Goal: Information Seeking & Learning: Check status

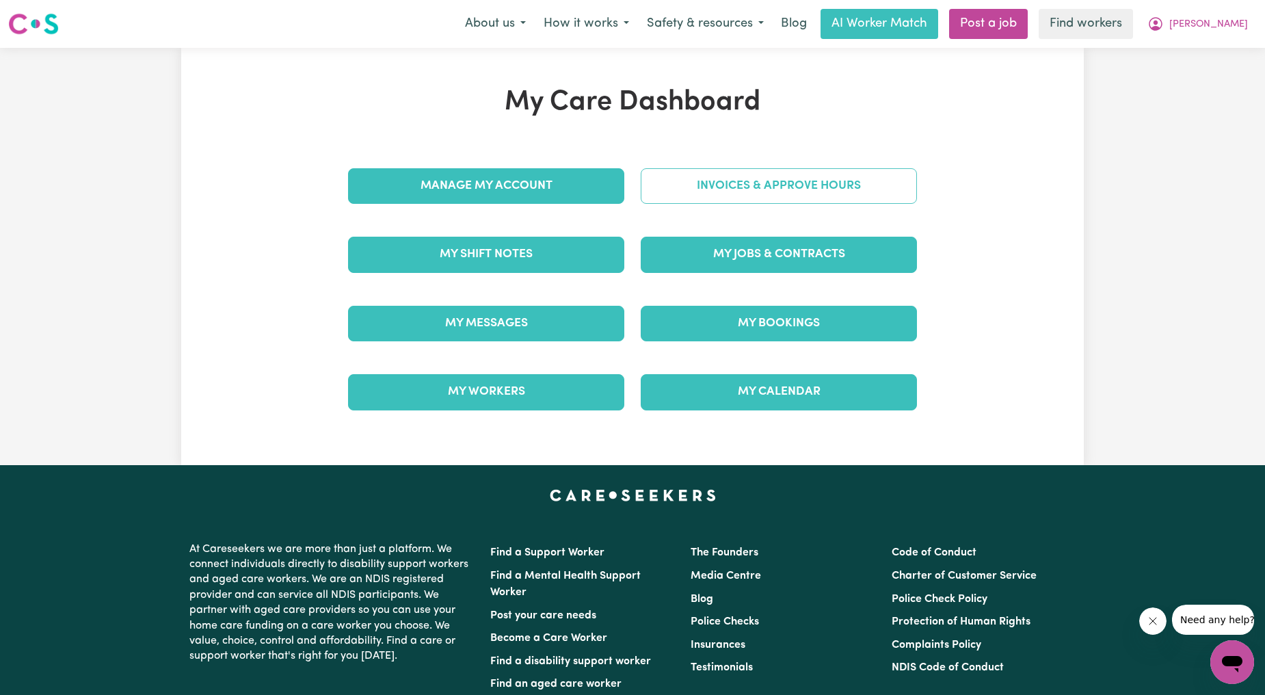
click at [755, 186] on link "Invoices & Approve Hours" at bounding box center [779, 186] width 276 height 36
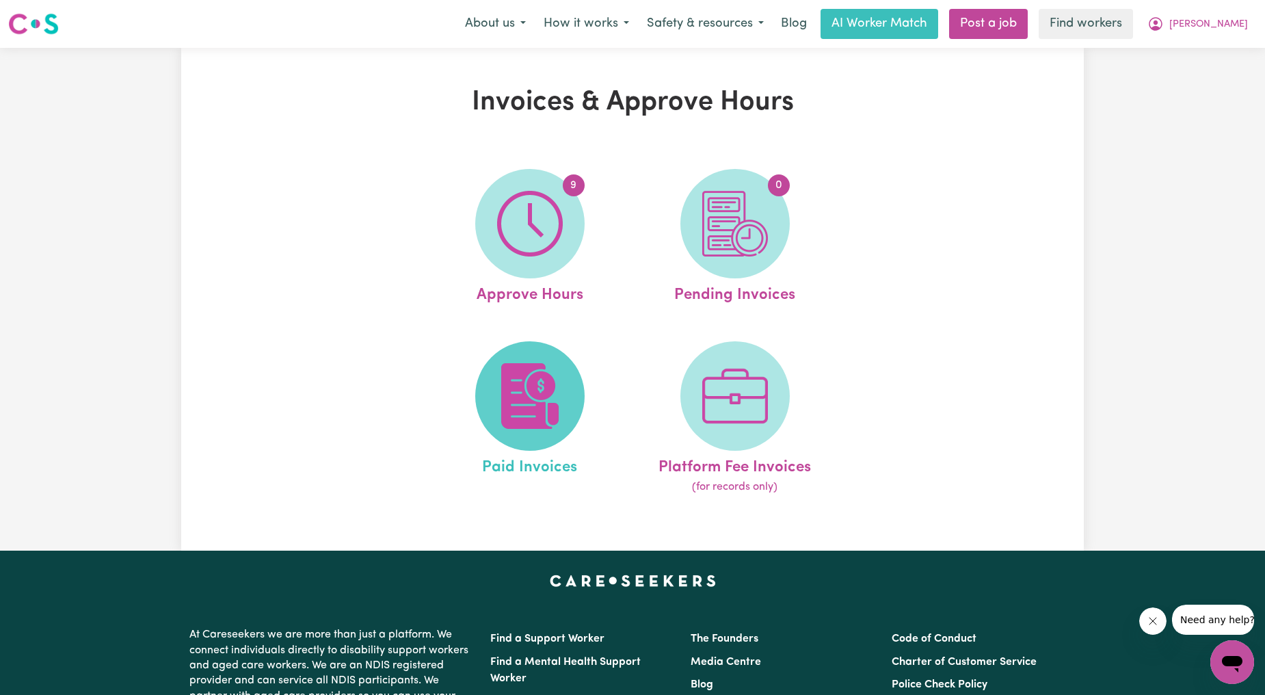
click at [535, 388] on img at bounding box center [530, 396] width 66 height 66
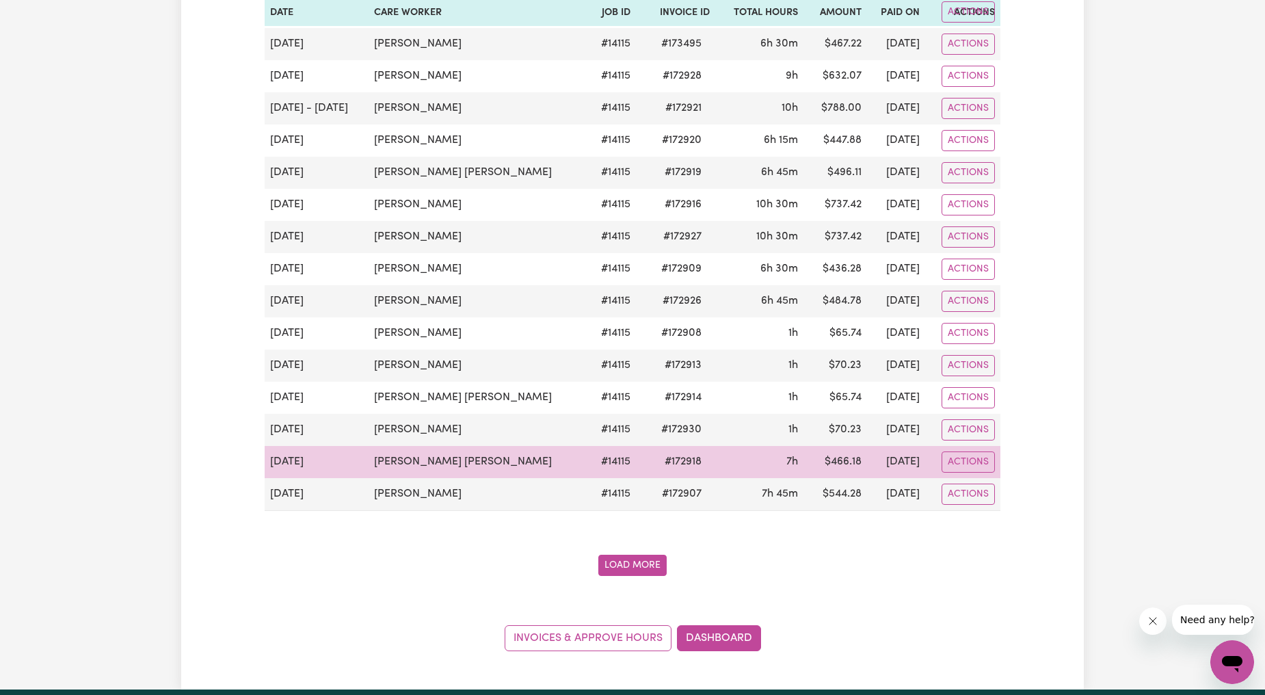
scroll to position [1412, 0]
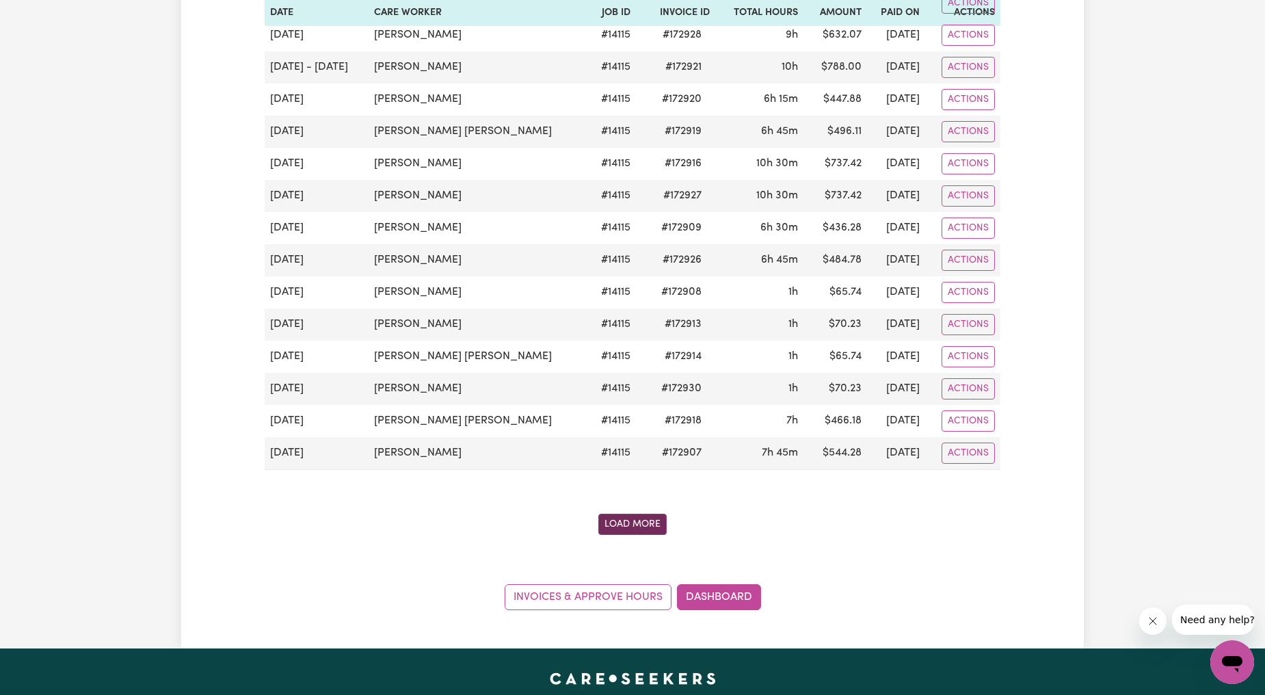
click at [648, 524] on button "Load More" at bounding box center [632, 523] width 68 height 21
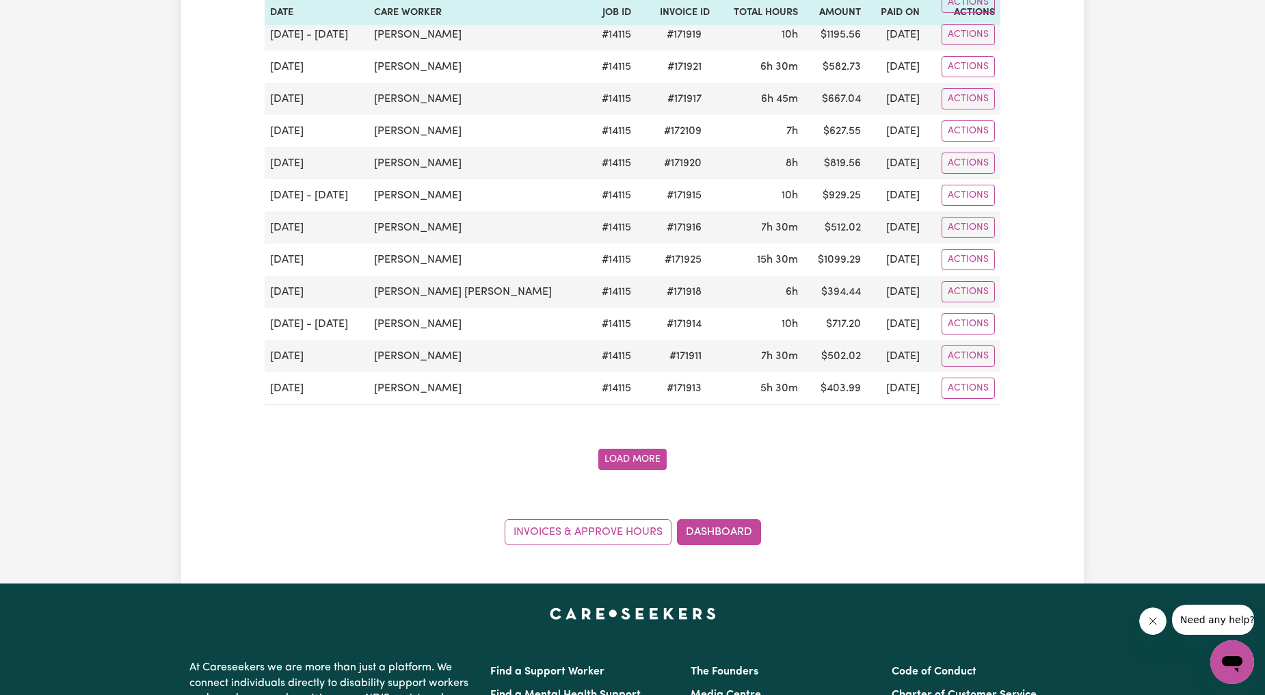
scroll to position [3437, 0]
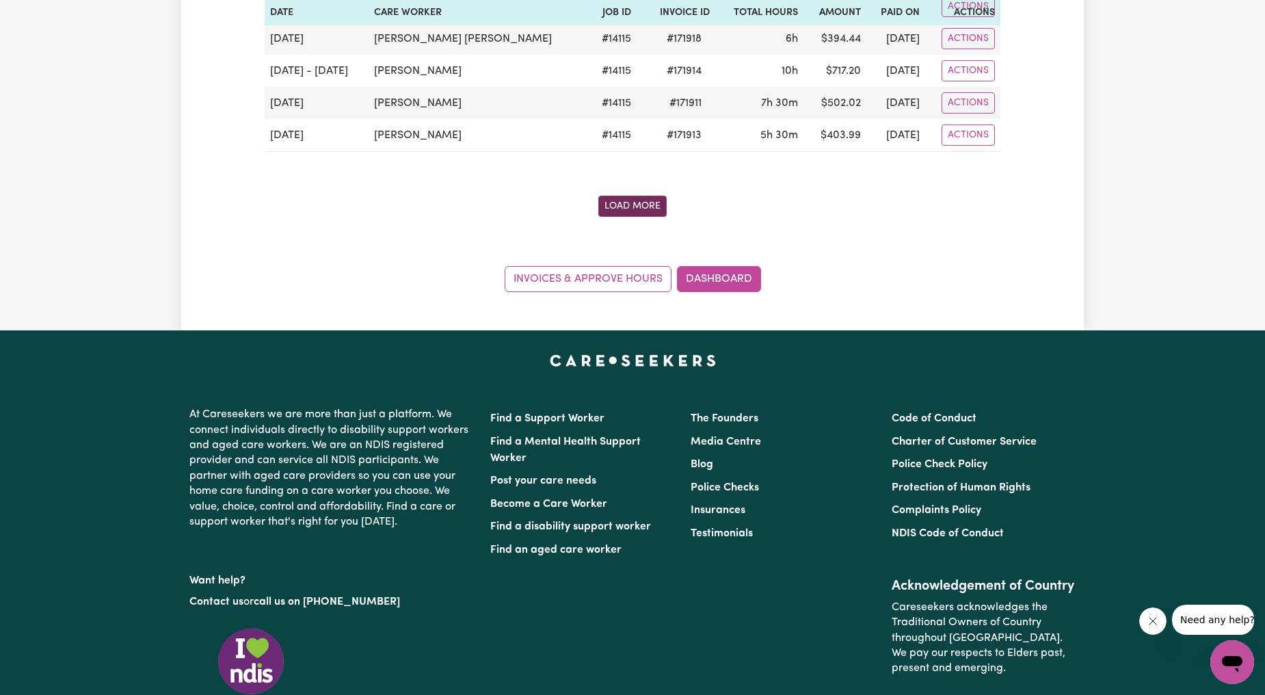
click at [631, 214] on button "Load More" at bounding box center [632, 206] width 68 height 21
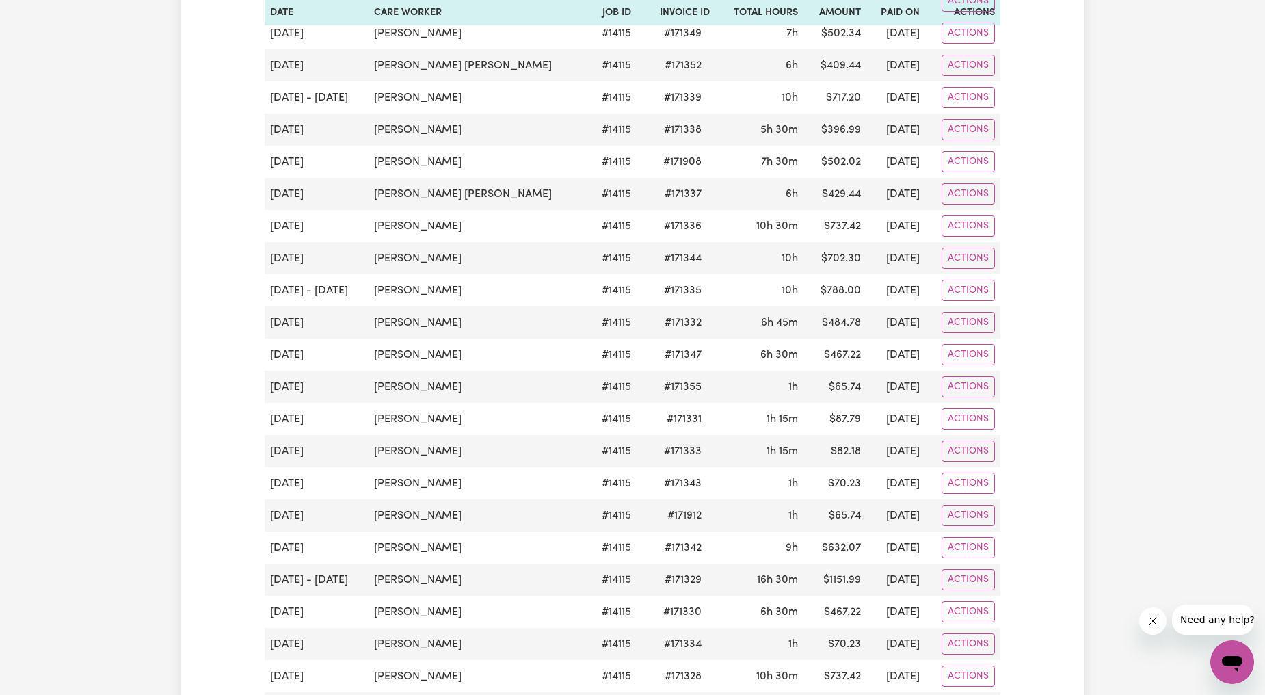
scroll to position [4957, 0]
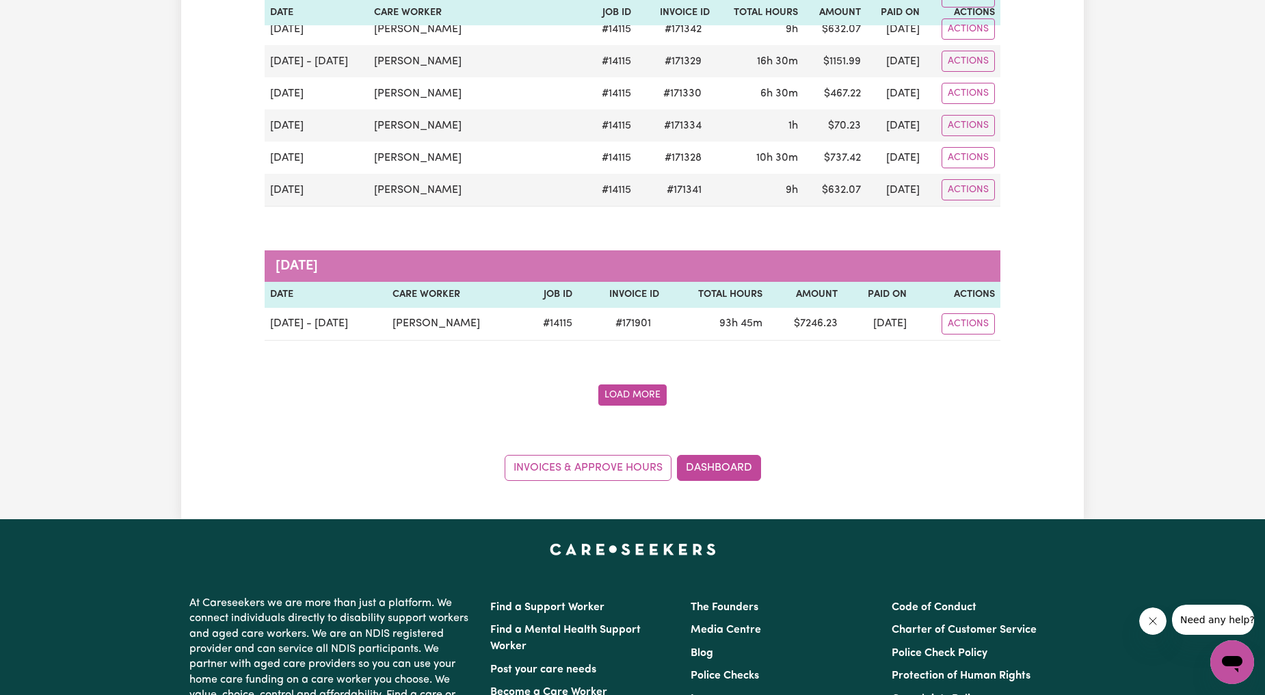
click at [640, 405] on button "Load More" at bounding box center [632, 394] width 68 height 21
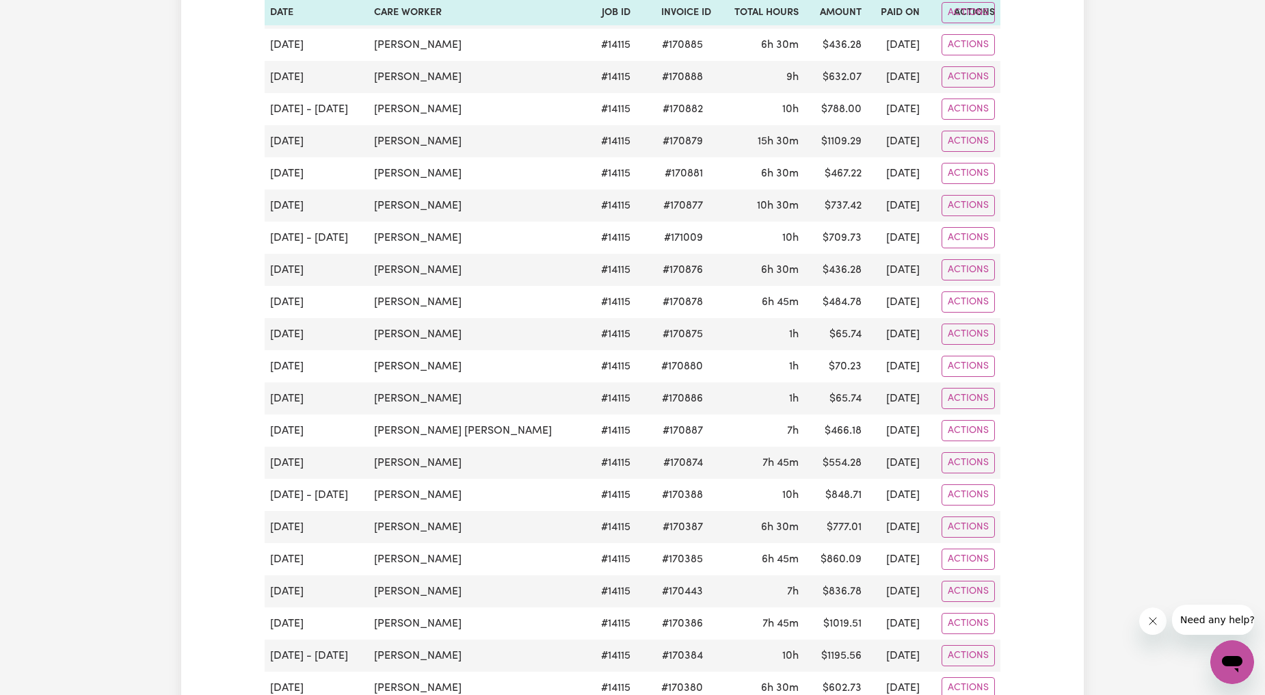
scroll to position [6476, 0]
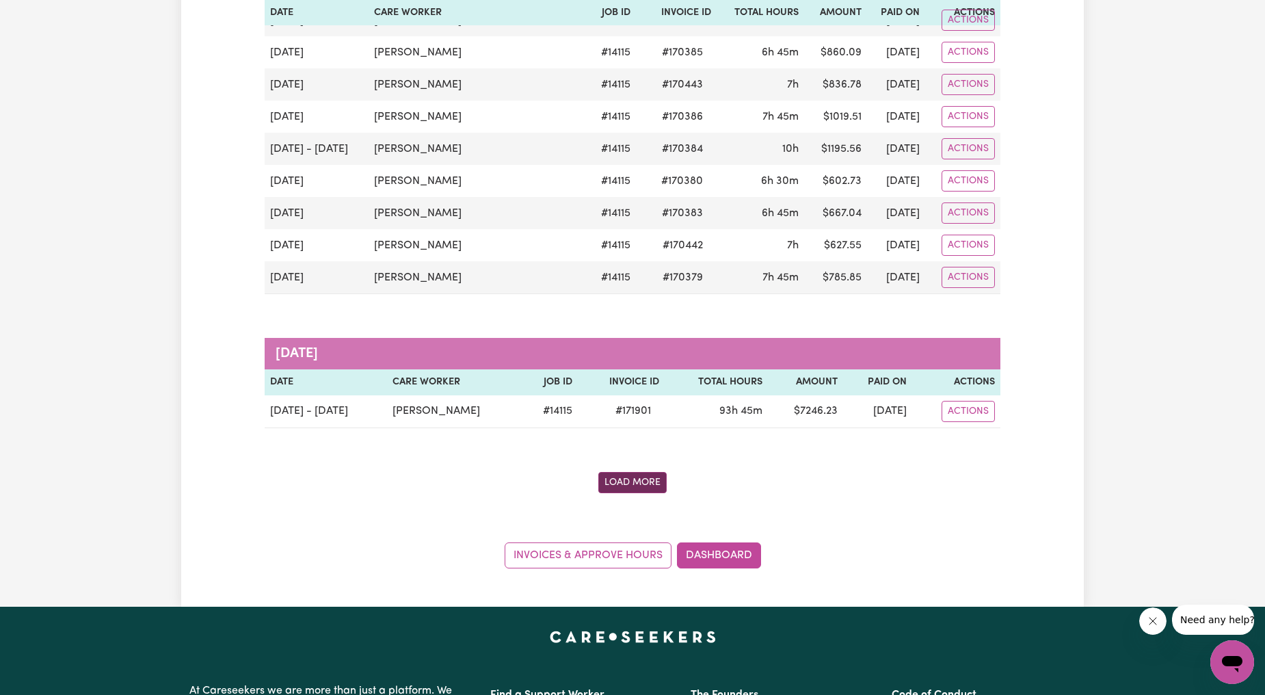
click at [643, 493] on button "Load More" at bounding box center [632, 482] width 68 height 21
drag, startPoint x: 643, startPoint y: 506, endPoint x: 215, endPoint y: 444, distance: 432.3
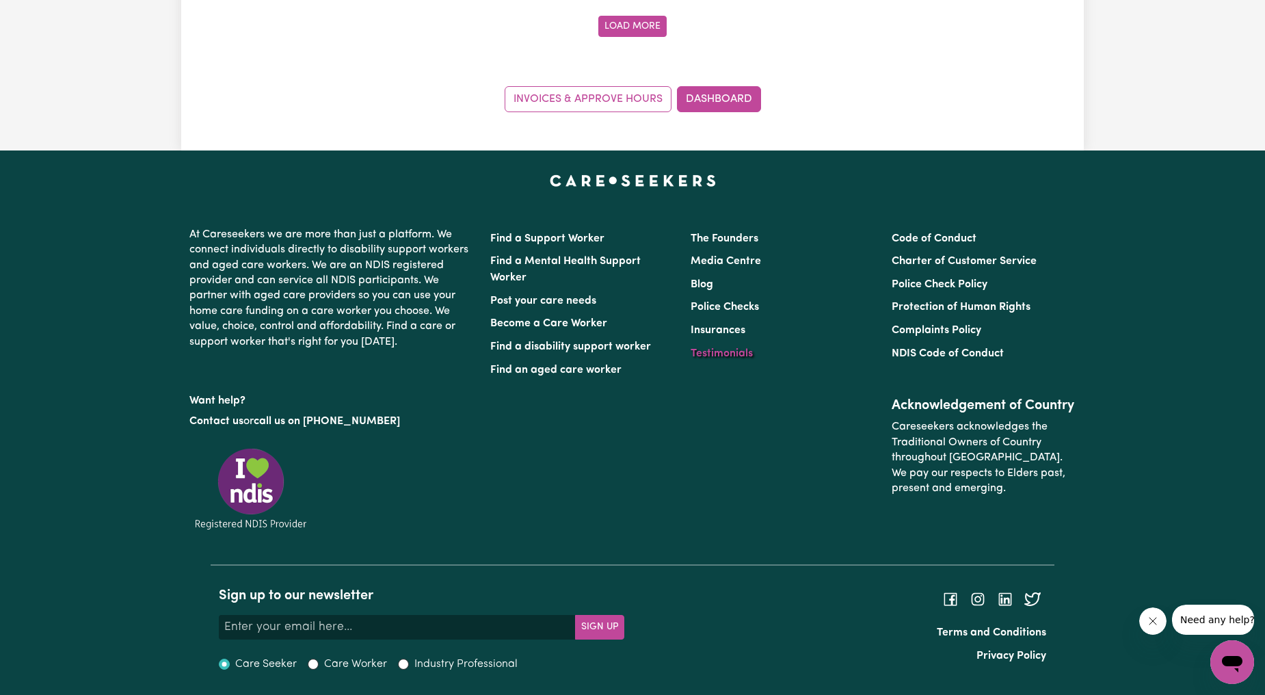
scroll to position [8064, 0]
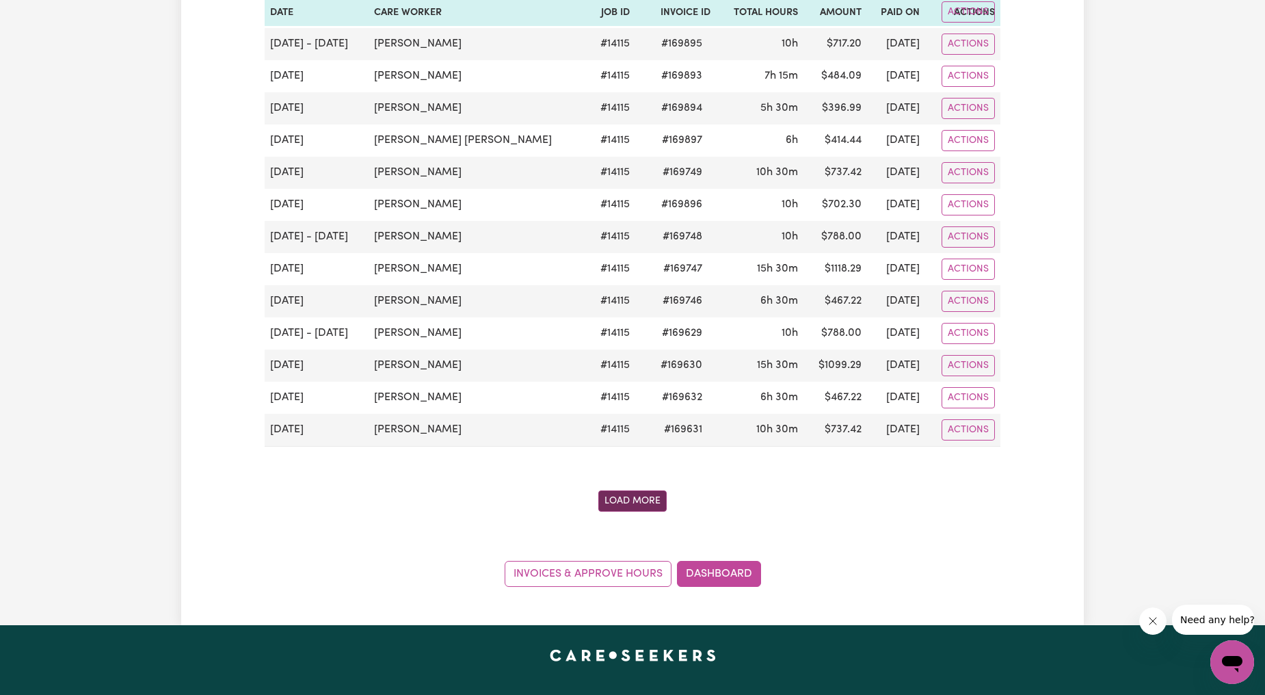
click at [634, 511] on button "Load More" at bounding box center [632, 500] width 68 height 21
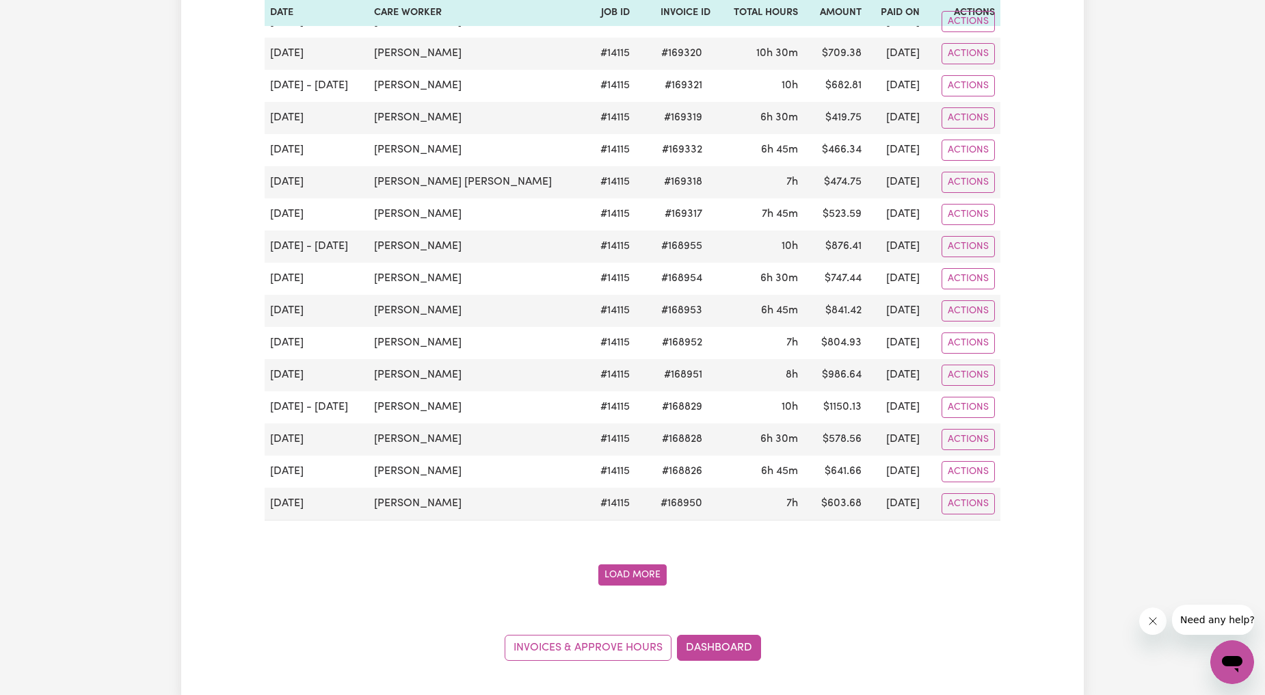
scroll to position [9583, 0]
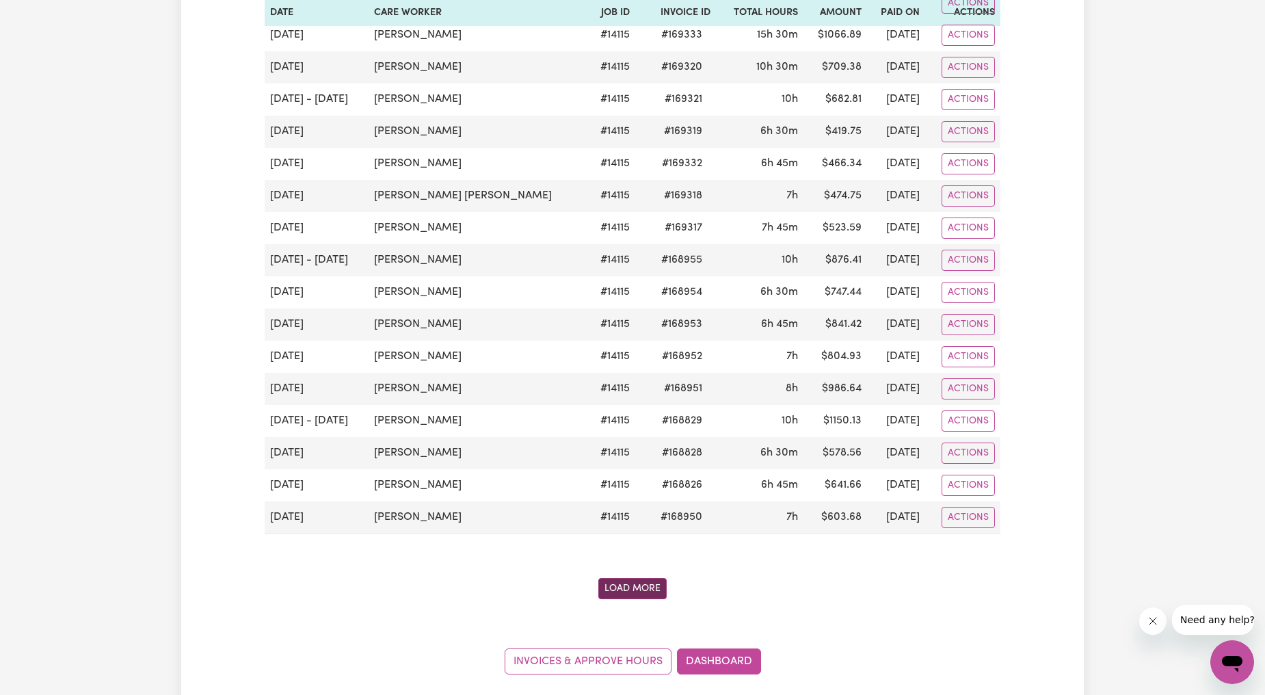
click at [638, 599] on button "Load More" at bounding box center [632, 588] width 68 height 21
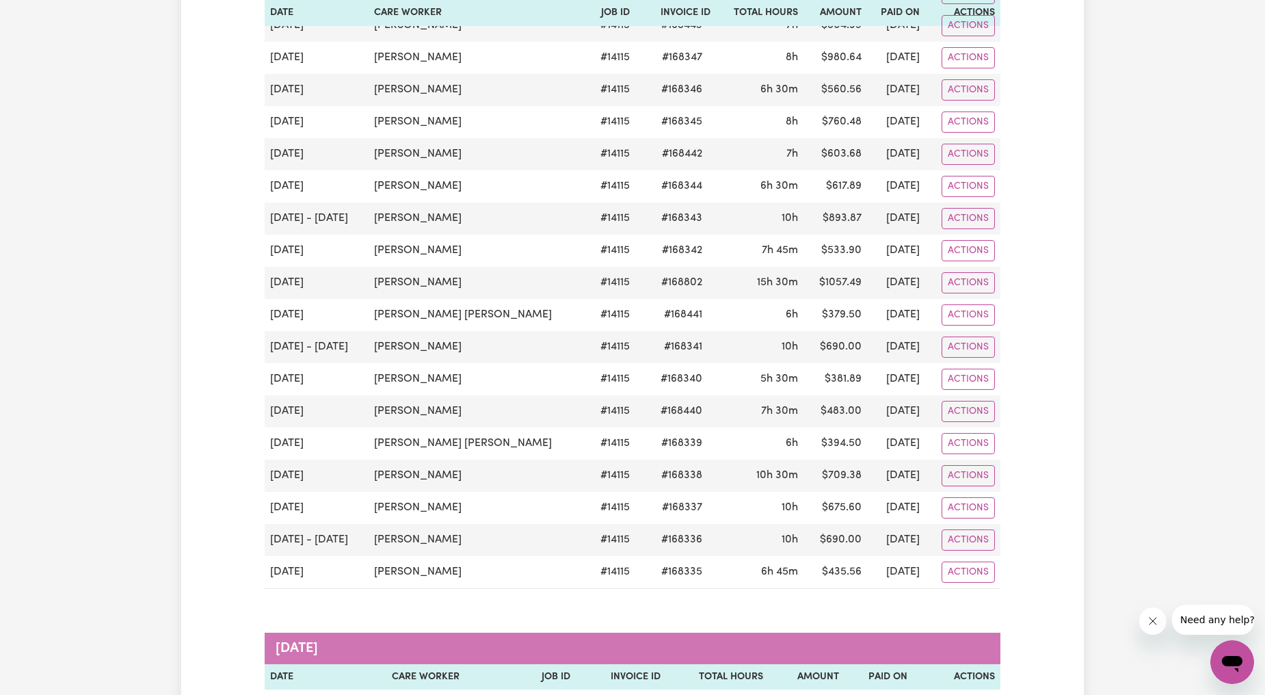
scroll to position [11356, 0]
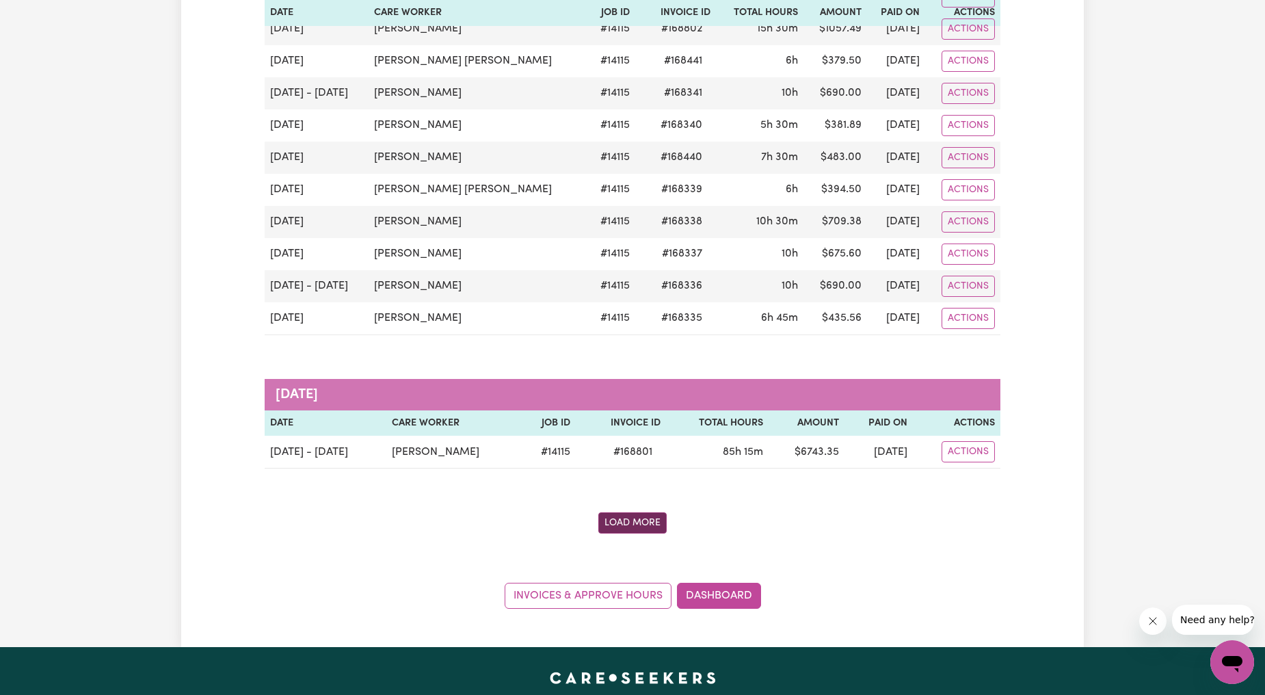
click at [636, 533] on button "Load More" at bounding box center [632, 522] width 68 height 21
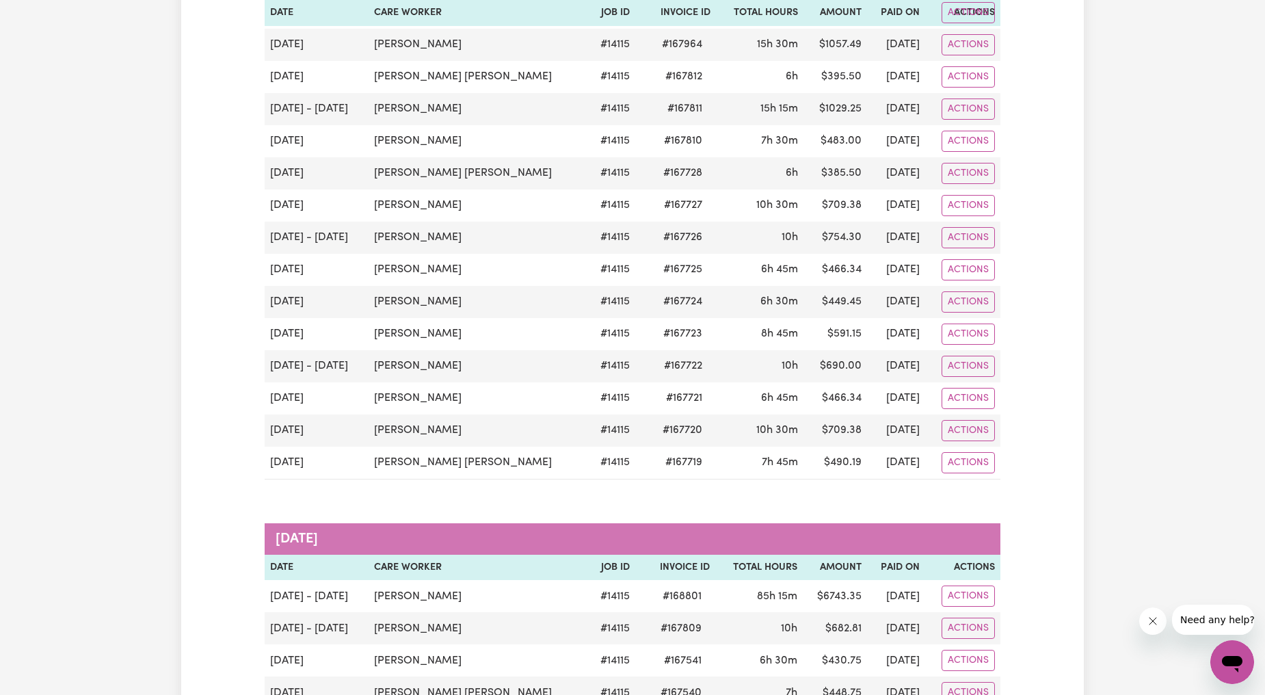
scroll to position [13128, 0]
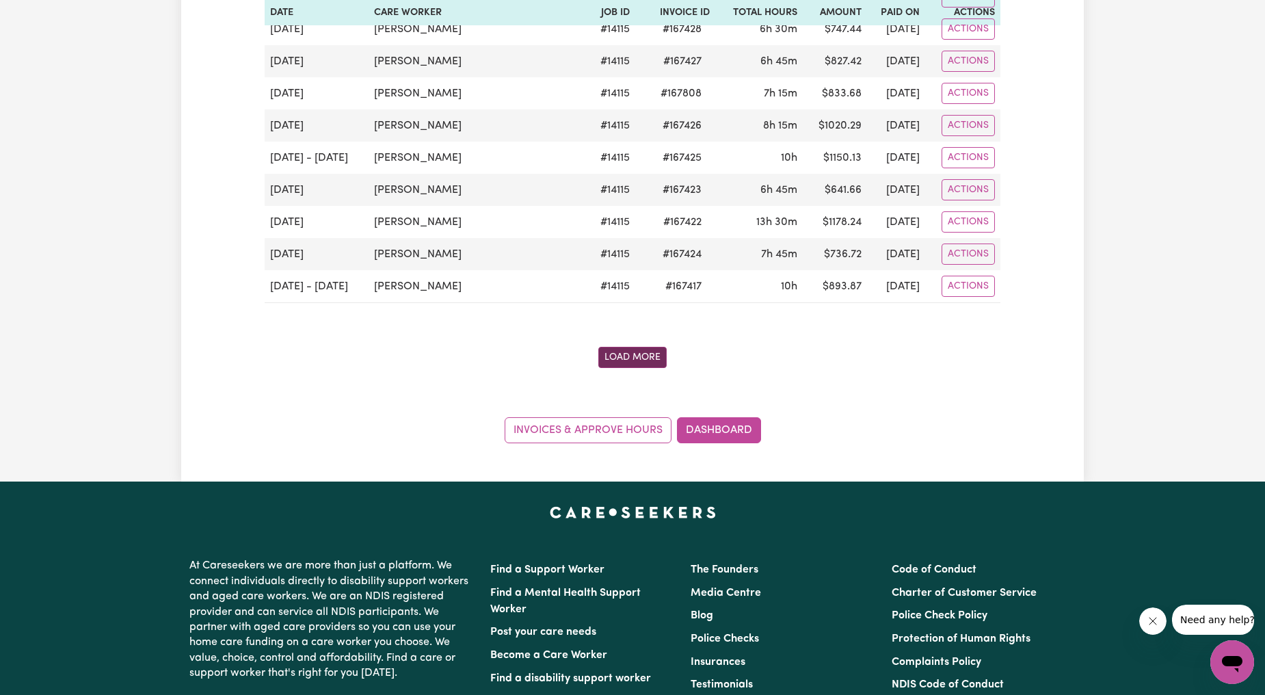
click at [641, 368] on button "Load More" at bounding box center [632, 357] width 68 height 21
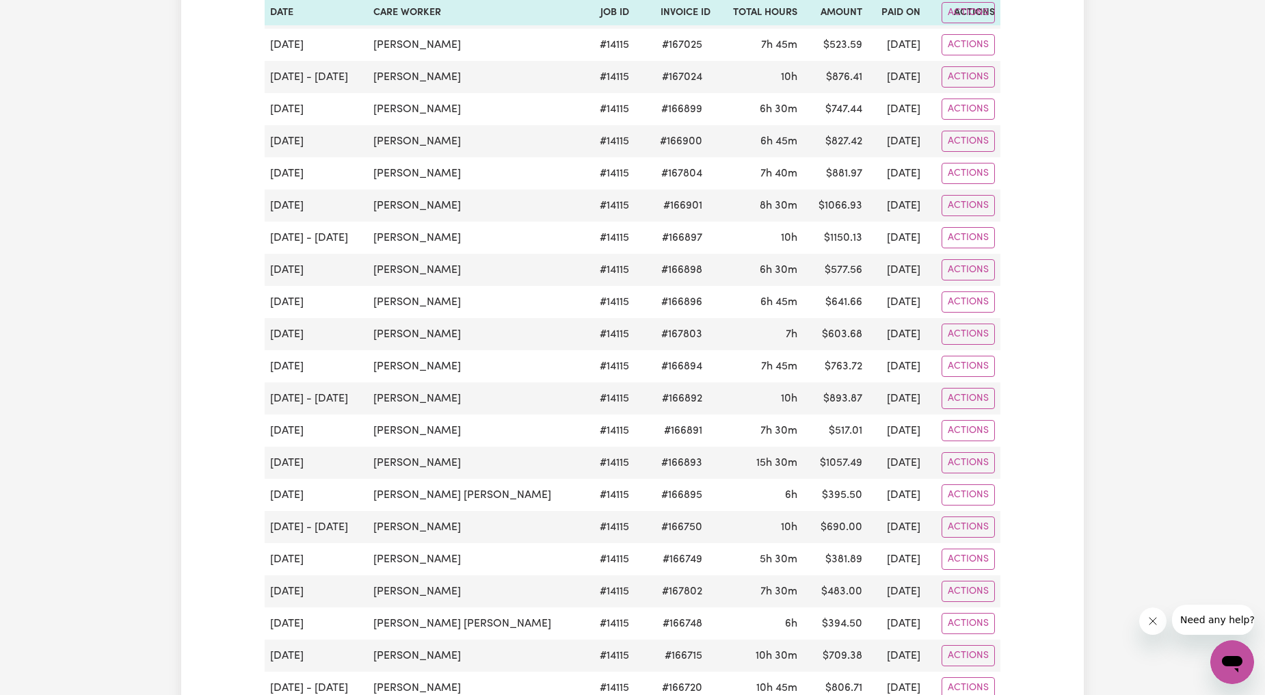
scroll to position [14647, 0]
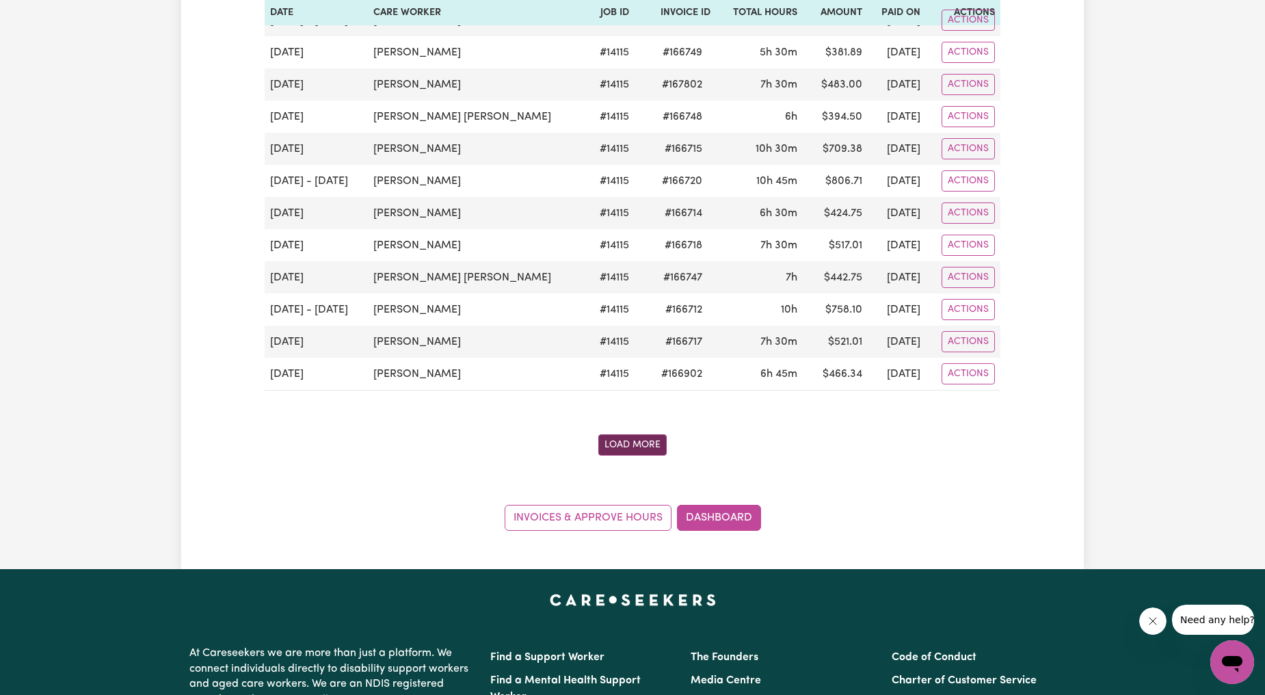
click at [617, 455] on button "Load More" at bounding box center [632, 444] width 68 height 21
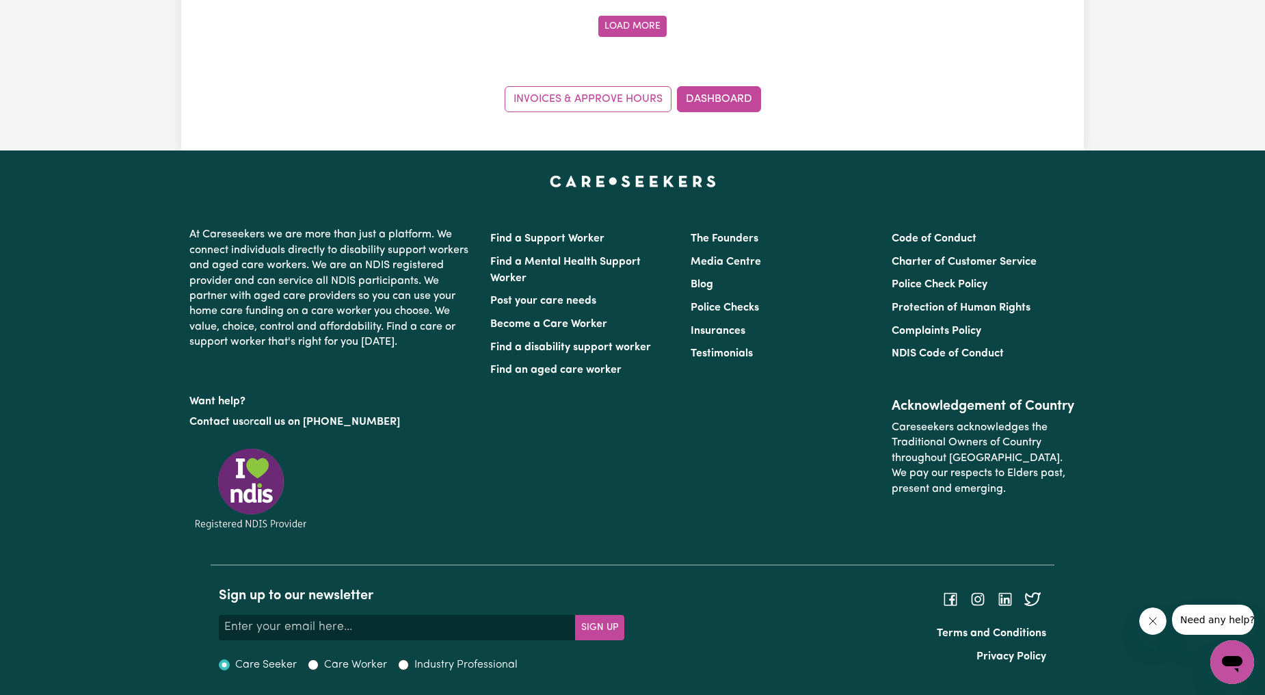
scroll to position [16165, 0]
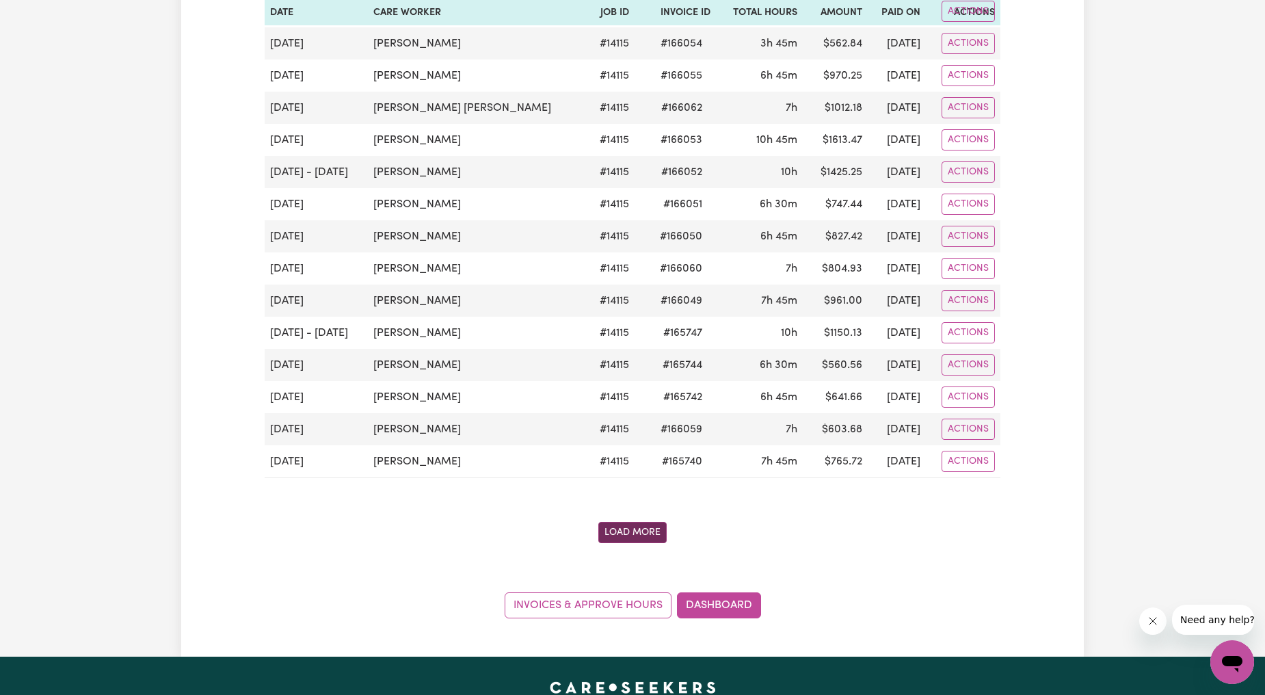
click at [634, 543] on button "Load More" at bounding box center [632, 532] width 68 height 21
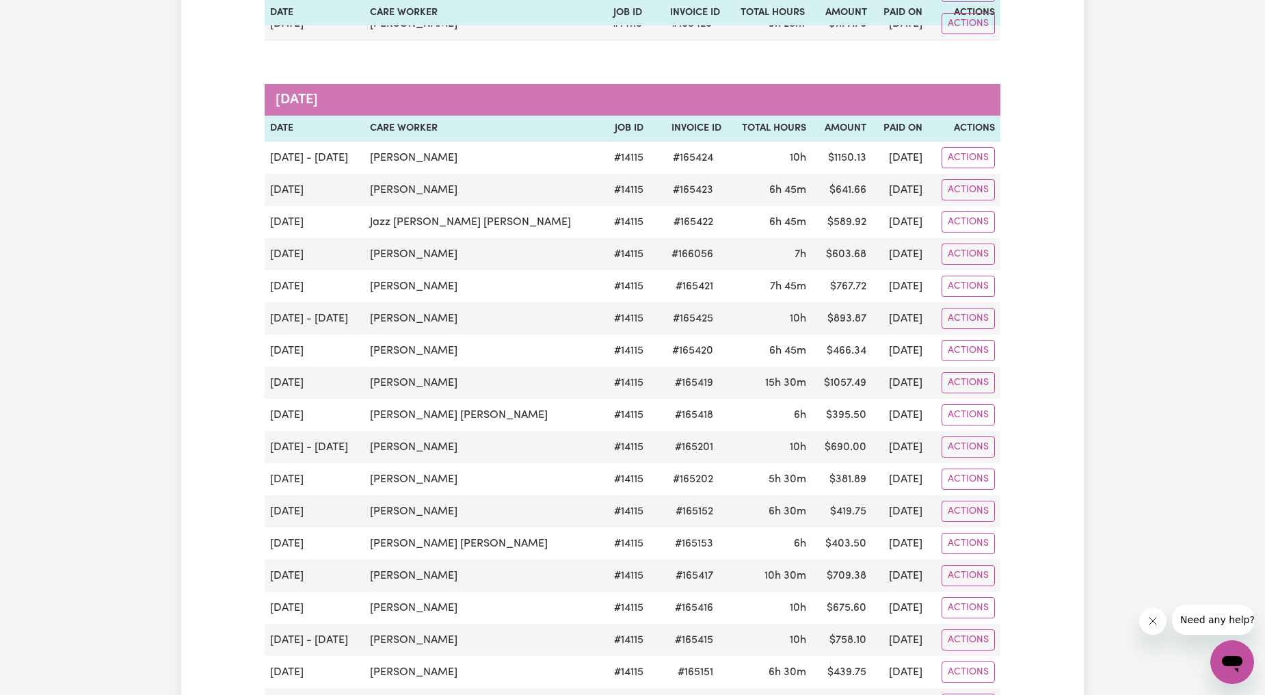
scroll to position [18192, 0]
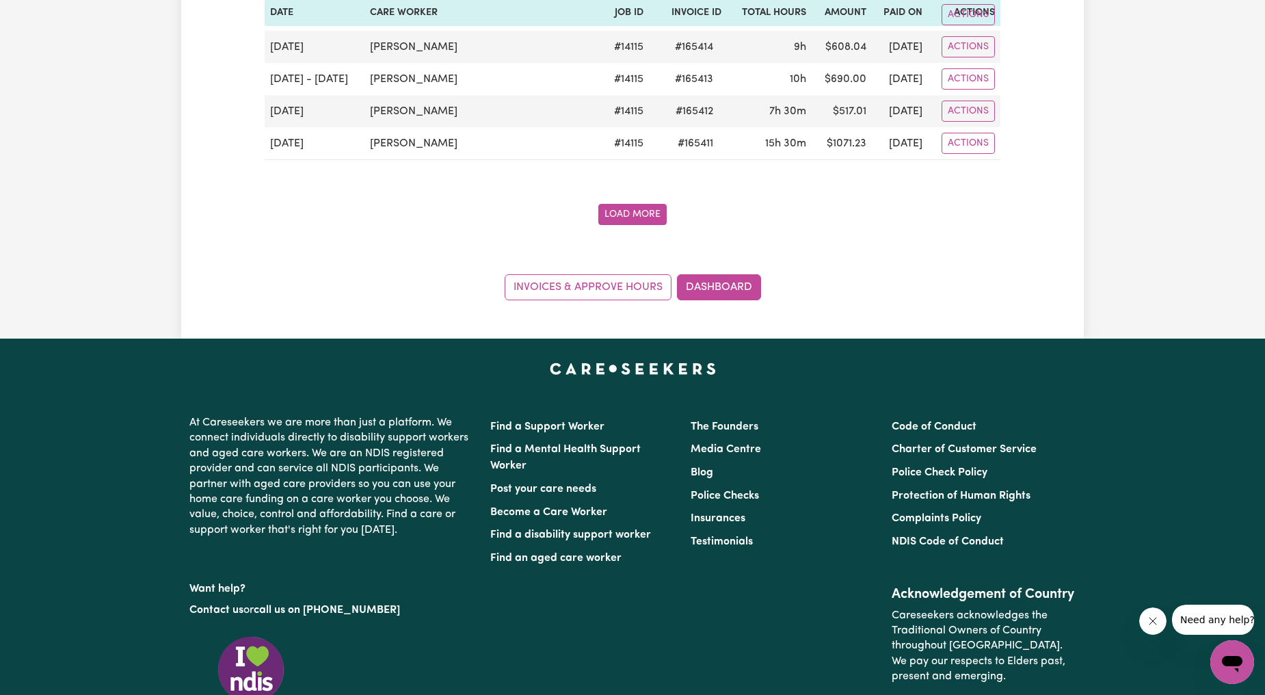
click at [631, 225] on button "Load More" at bounding box center [632, 214] width 68 height 21
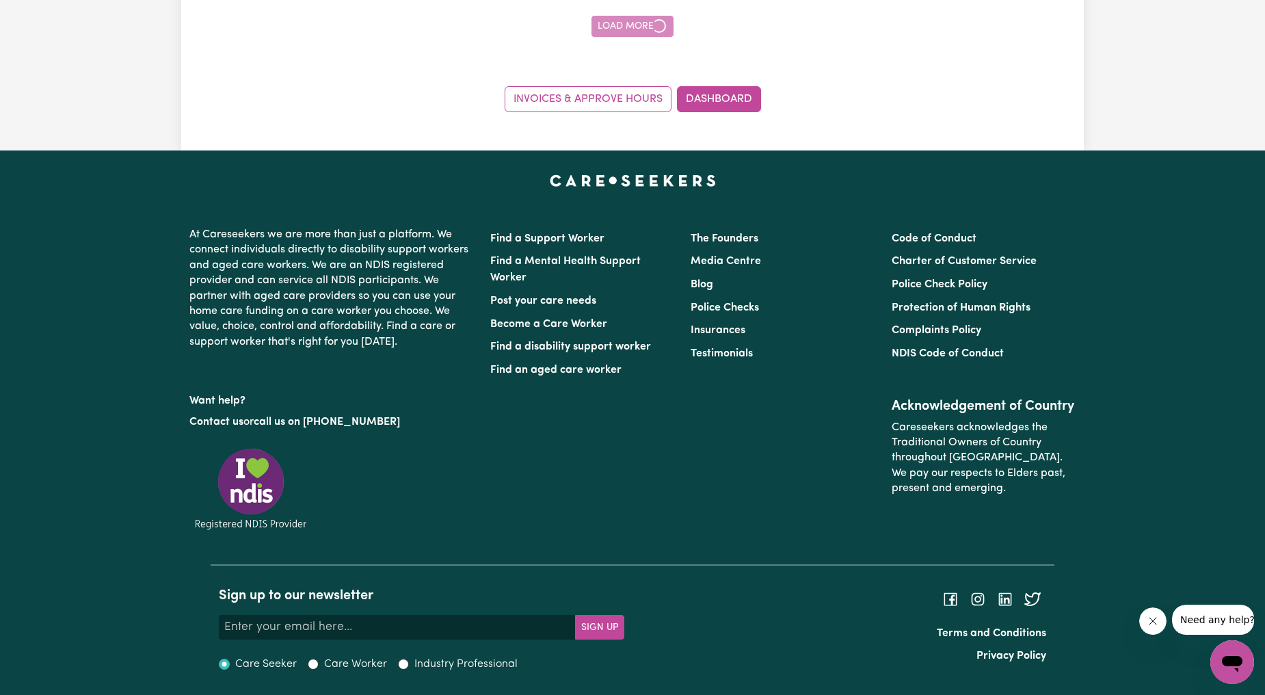
scroll to position [17938, 0]
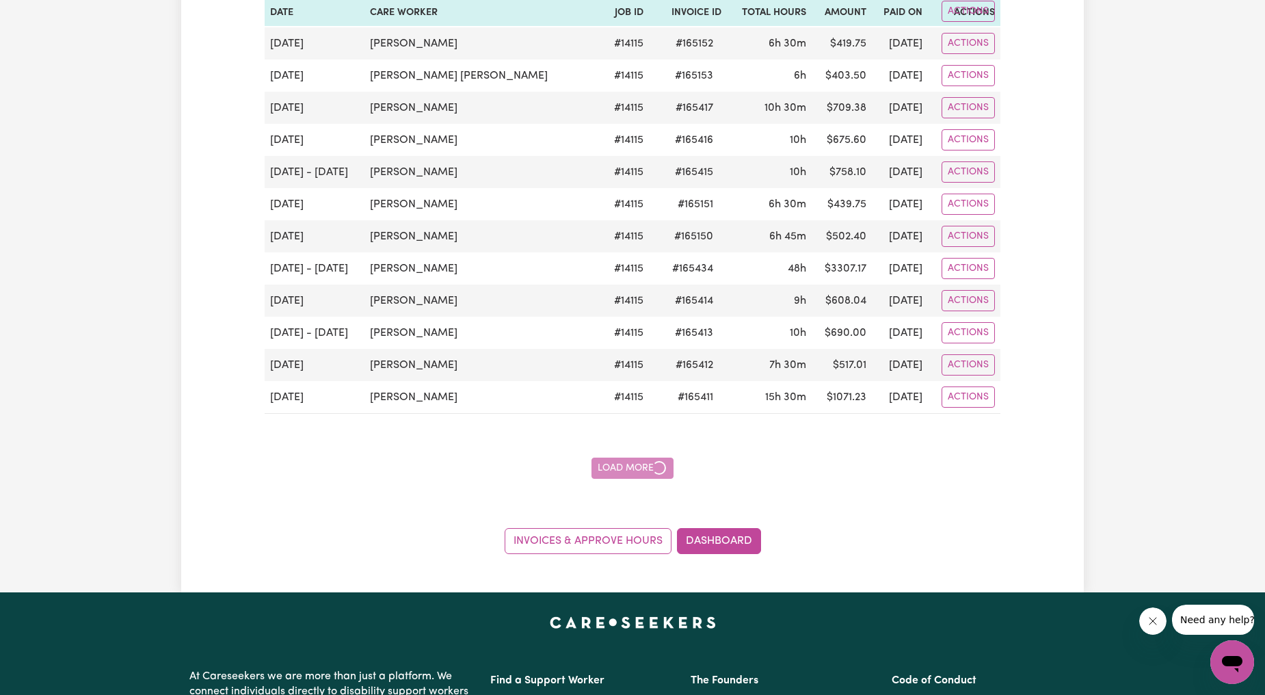
drag, startPoint x: 630, startPoint y: 278, endPoint x: 137, endPoint y: 388, distance: 505.7
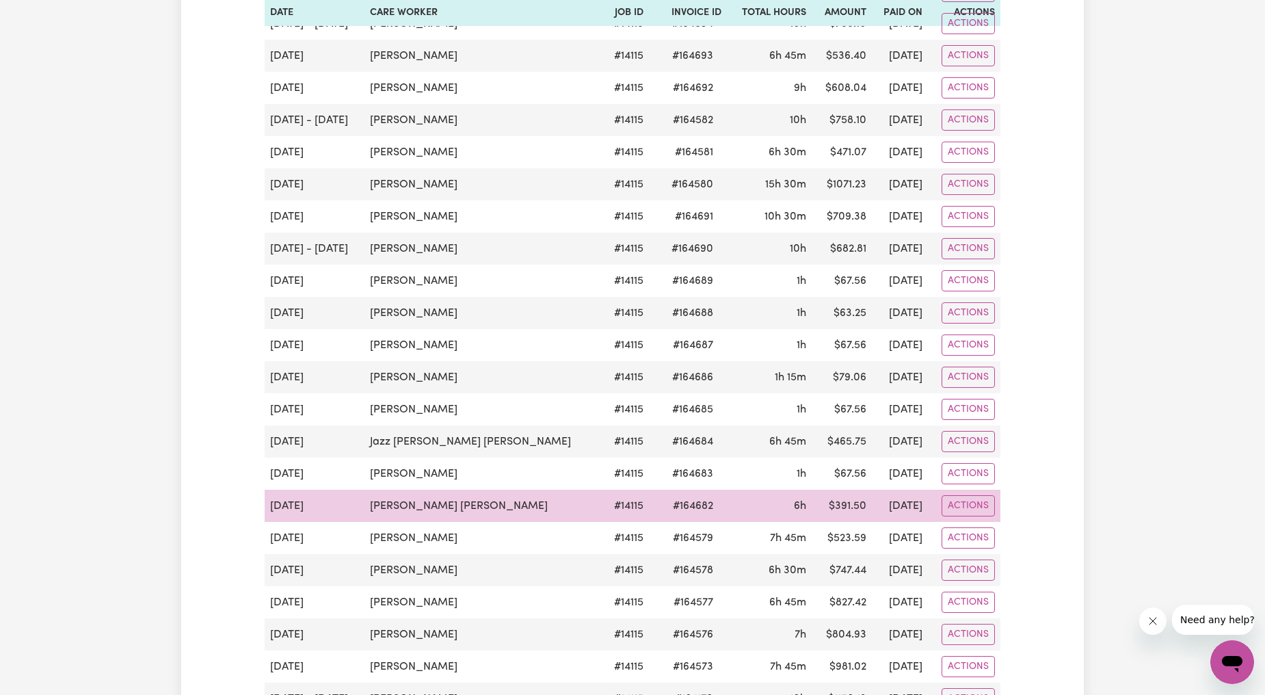
scroll to position [19711, 0]
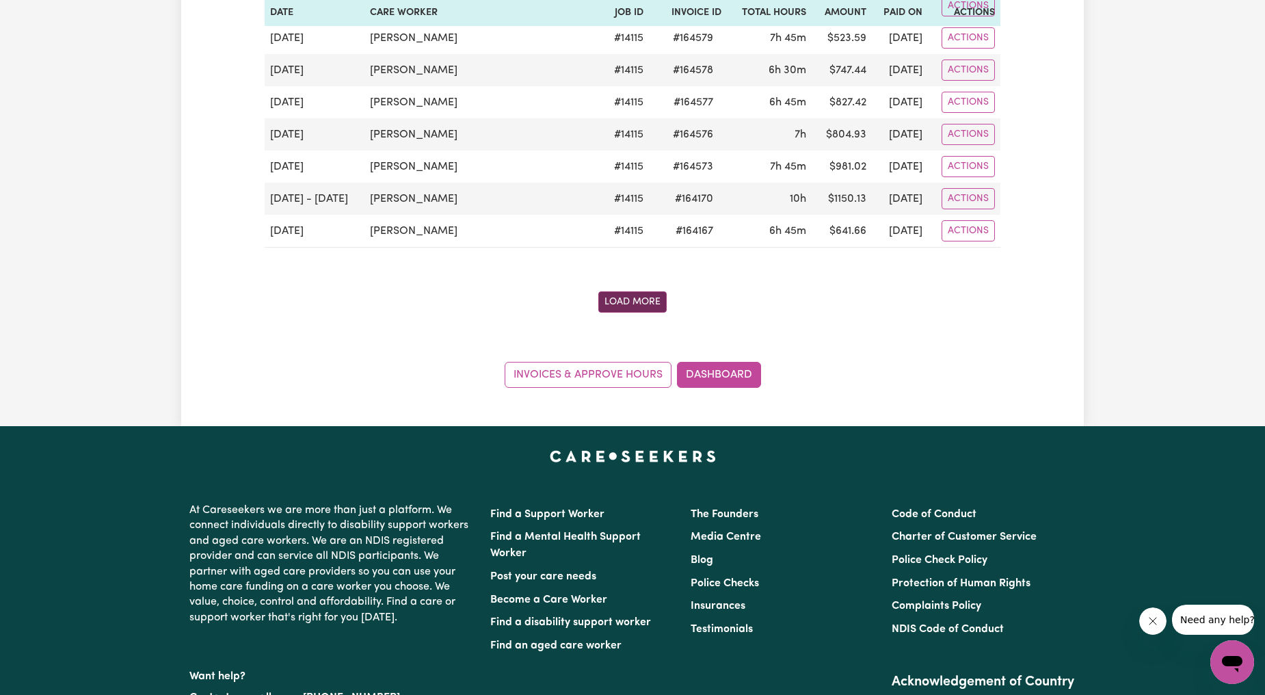
click at [638, 312] on button "Load More" at bounding box center [632, 301] width 68 height 21
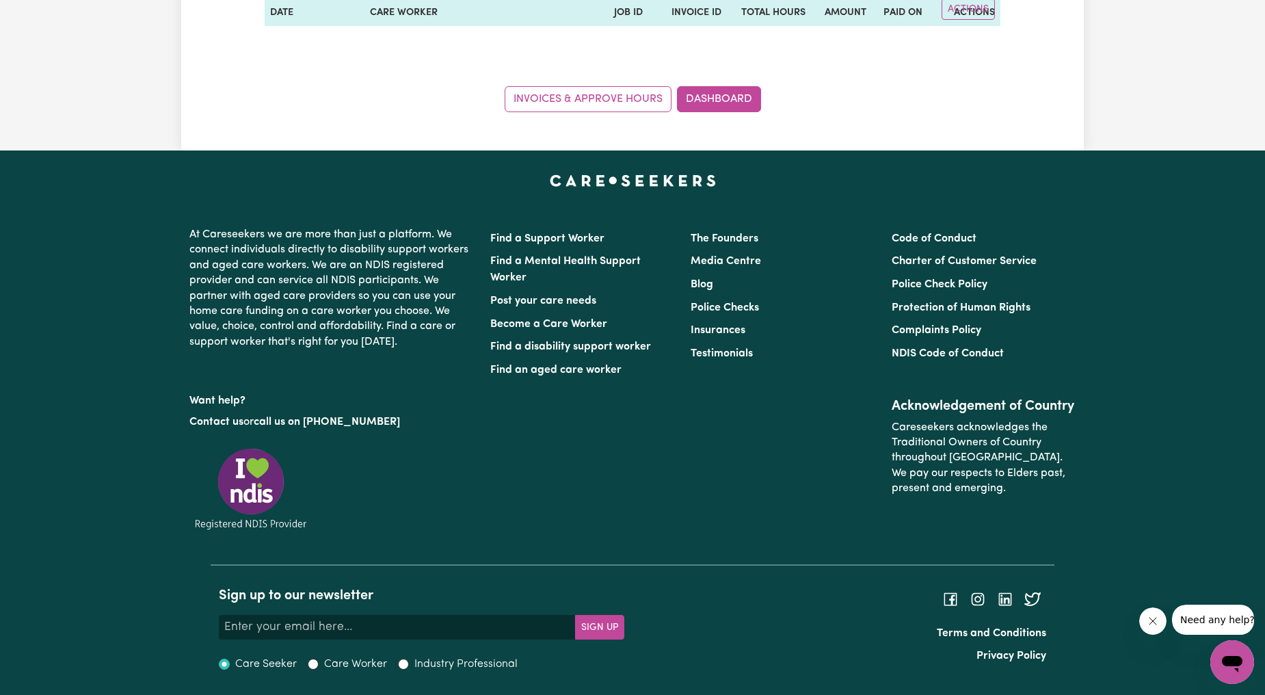
scroll to position [20885, 0]
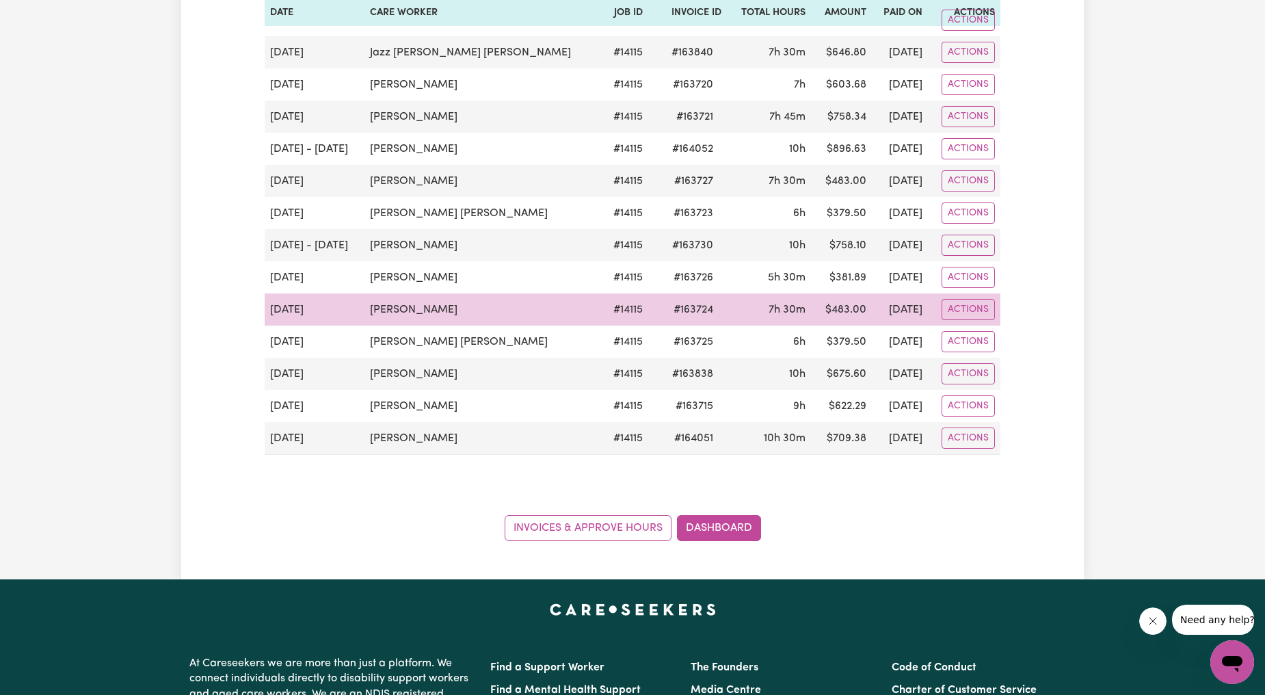
click at [338, 325] on td "[DATE]" at bounding box center [315, 309] width 100 height 32
drag, startPoint x: 280, startPoint y: 386, endPoint x: 264, endPoint y: 379, distance: 18.0
click at [267, 325] on td "[DATE]" at bounding box center [315, 309] width 100 height 32
drag, startPoint x: 264, startPoint y: 379, endPoint x: 317, endPoint y: 388, distance: 53.4
drag, startPoint x: 317, startPoint y: 388, endPoint x: 267, endPoint y: 384, distance: 50.0
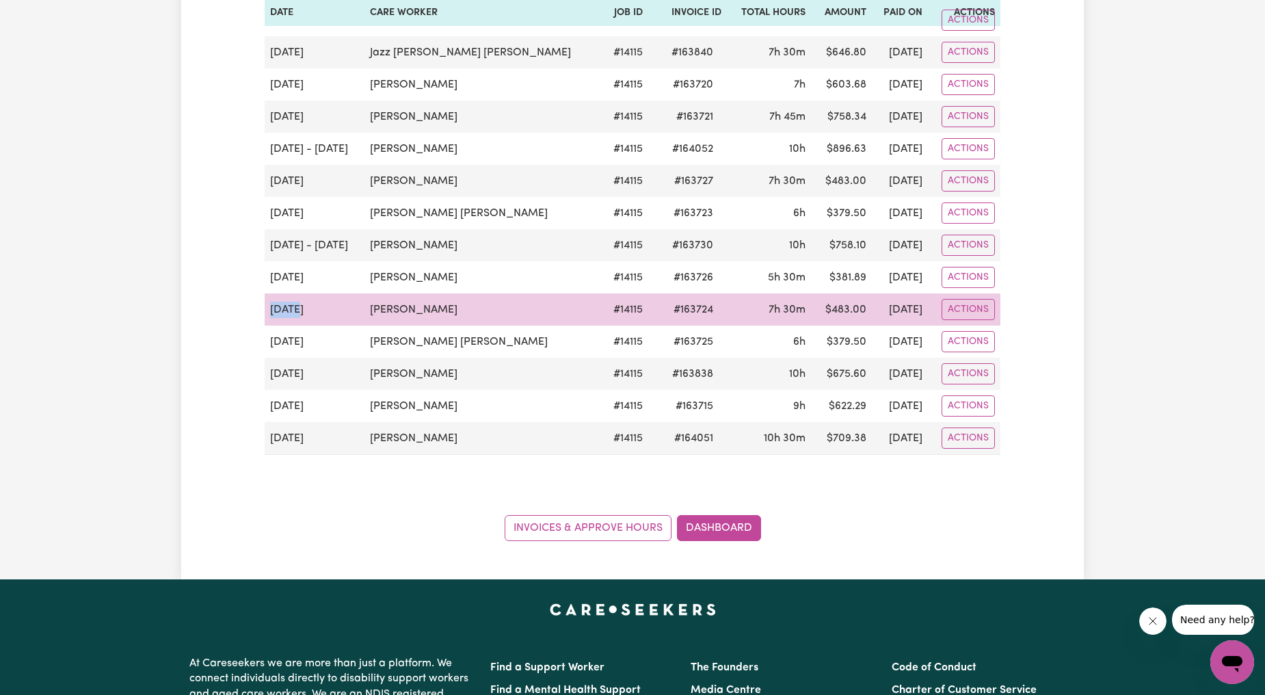
click at [267, 325] on td "[DATE]" at bounding box center [315, 309] width 100 height 32
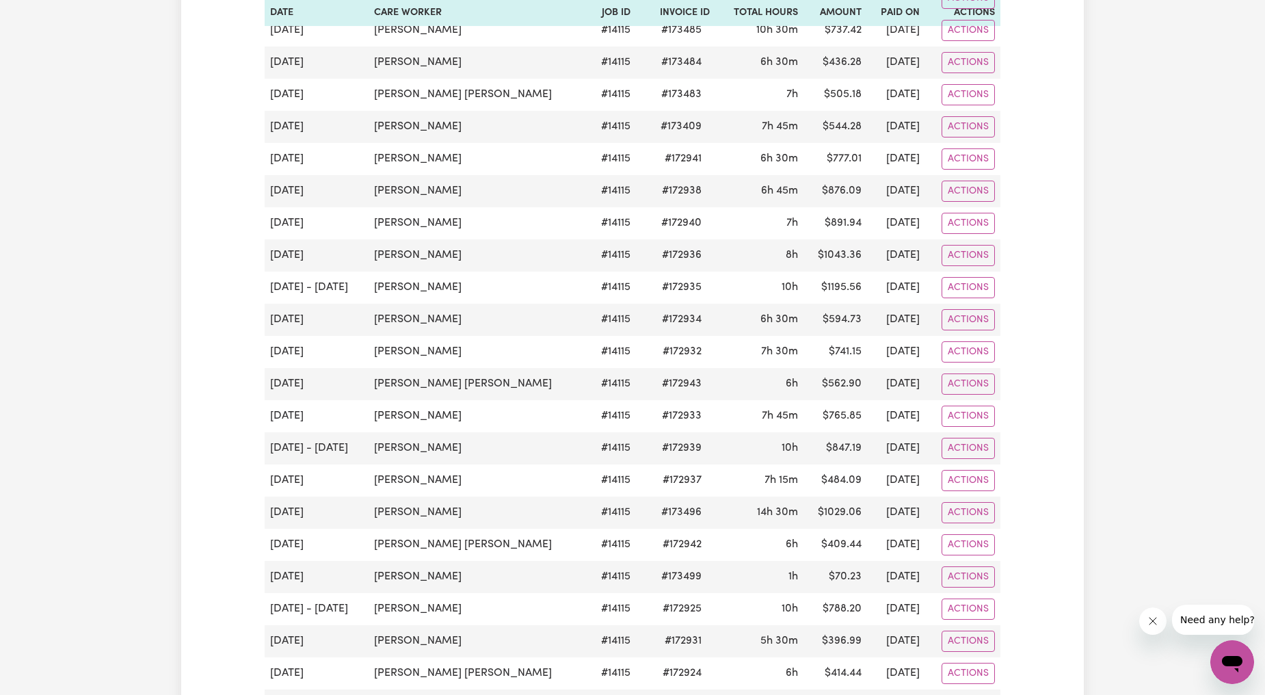
scroll to position [0, 0]
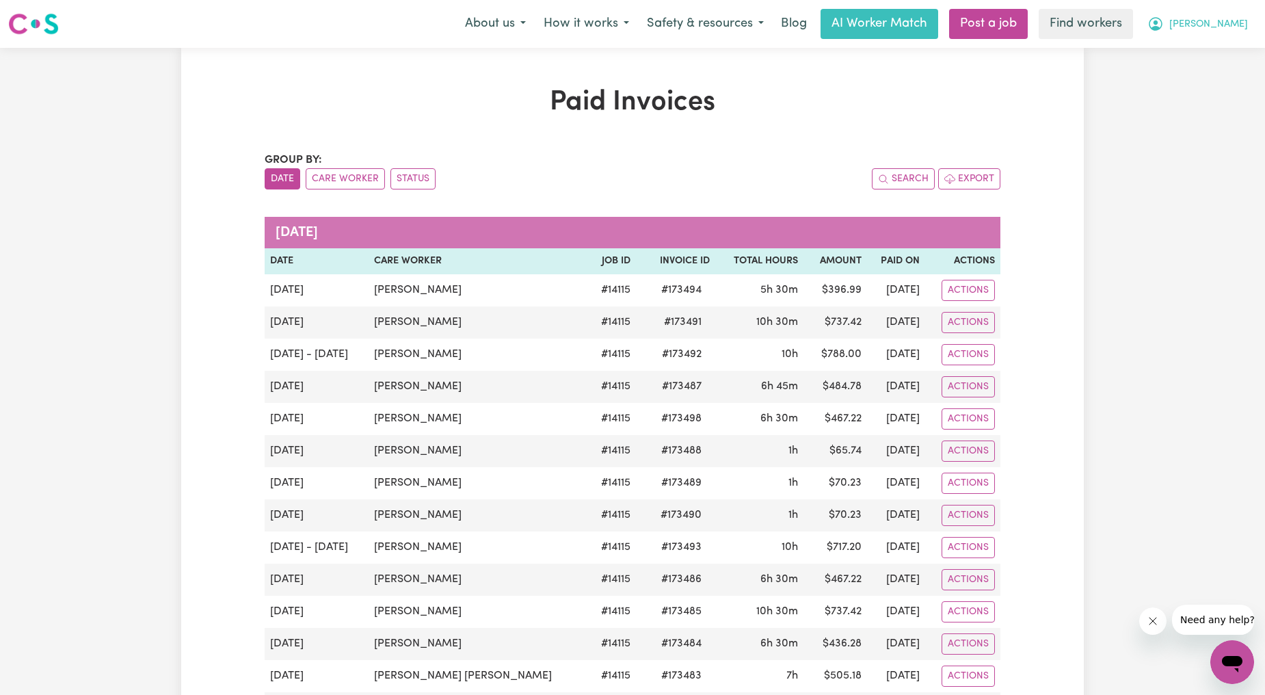
click at [1241, 17] on span "[PERSON_NAME]" at bounding box center [1208, 24] width 79 height 15
click at [1213, 78] on link "Logout" at bounding box center [1202, 79] width 108 height 26
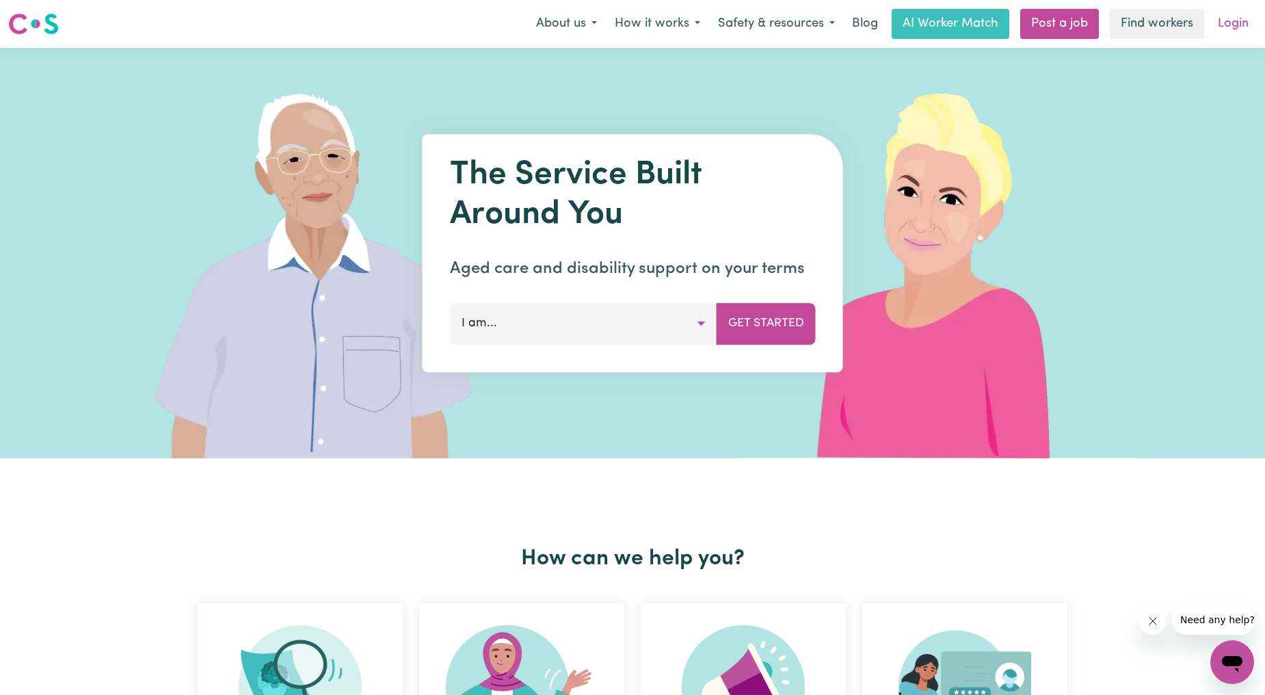
click at [1224, 31] on link "Login" at bounding box center [1232, 24] width 47 height 30
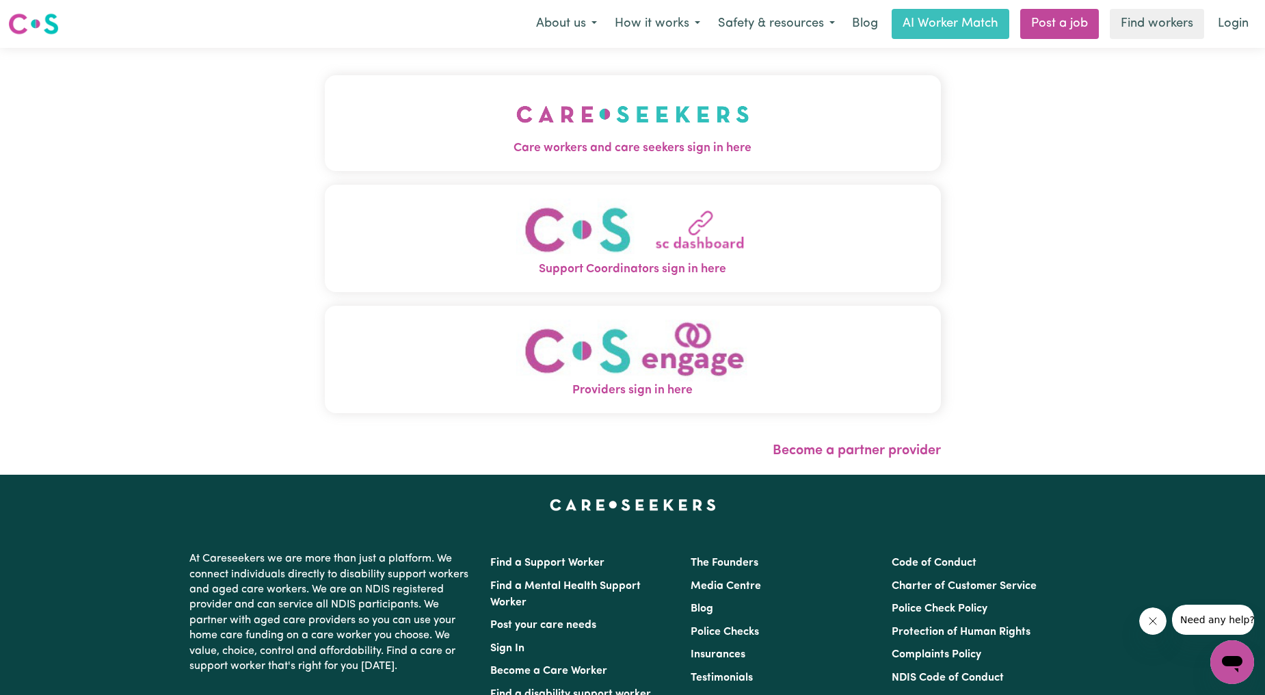
click at [483, 135] on button "Care workers and care seekers sign in here" at bounding box center [633, 123] width 616 height 96
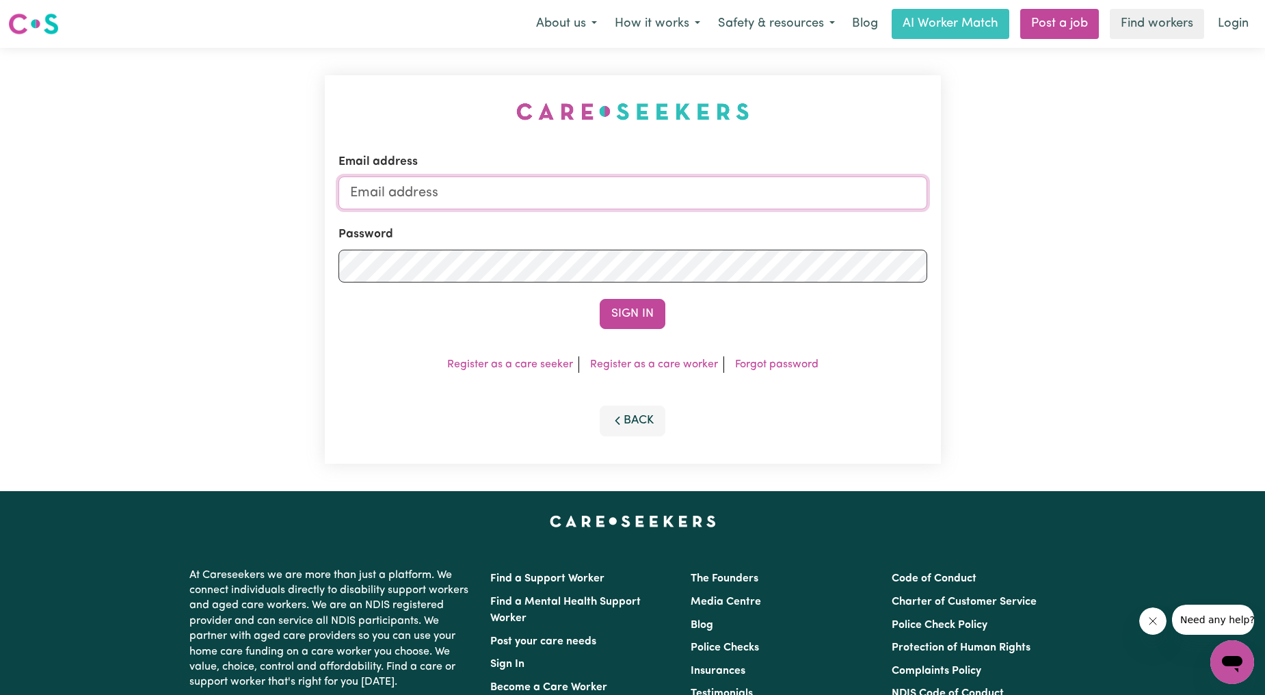
drag, startPoint x: 504, startPoint y: 196, endPoint x: 506, endPoint y: 203, distance: 7.1
click at [504, 196] on input "Email address" at bounding box center [632, 192] width 589 height 33
drag, startPoint x: 418, startPoint y: 196, endPoint x: 682, endPoint y: 203, distance: 263.3
click at [682, 203] on input "[EMAIL_ADDRESS][PERSON_NAME][DOMAIN_NAME]" at bounding box center [632, 192] width 589 height 33
type input "superuser~[EMAIL_ADDRESS][DOMAIN_NAME]"
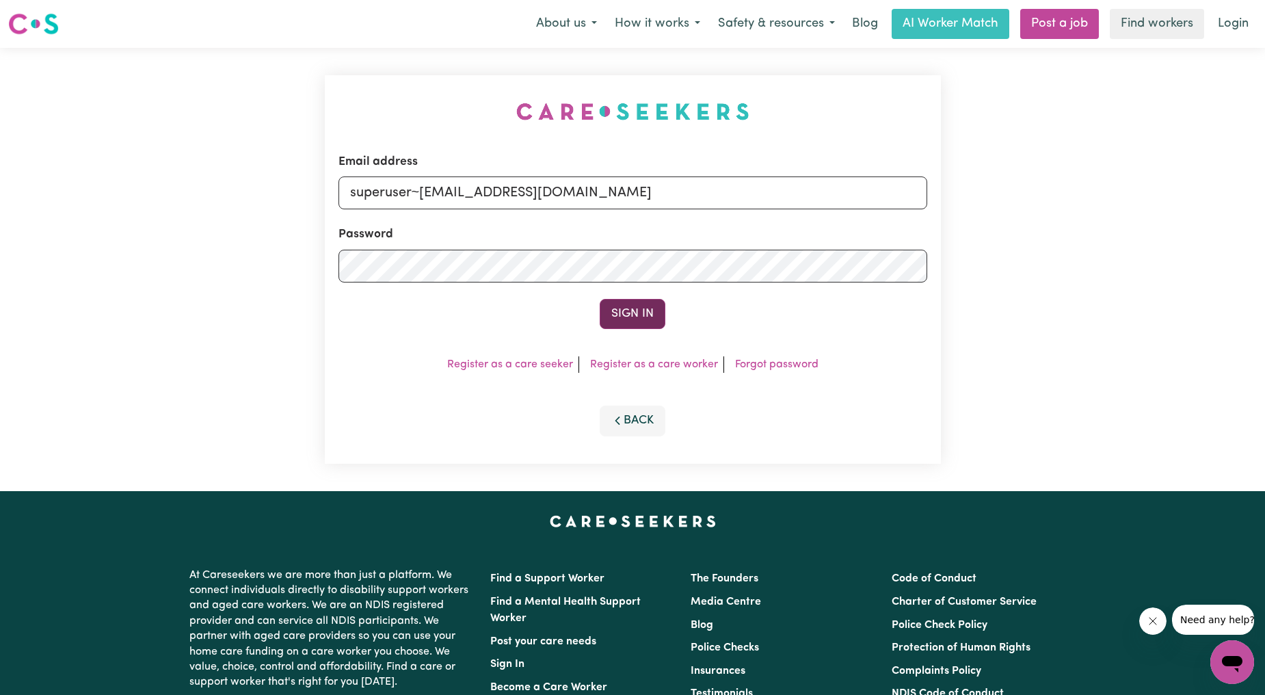
click at [634, 321] on button "Sign In" at bounding box center [633, 314] width 66 height 30
